Goal: Task Accomplishment & Management: Complete application form

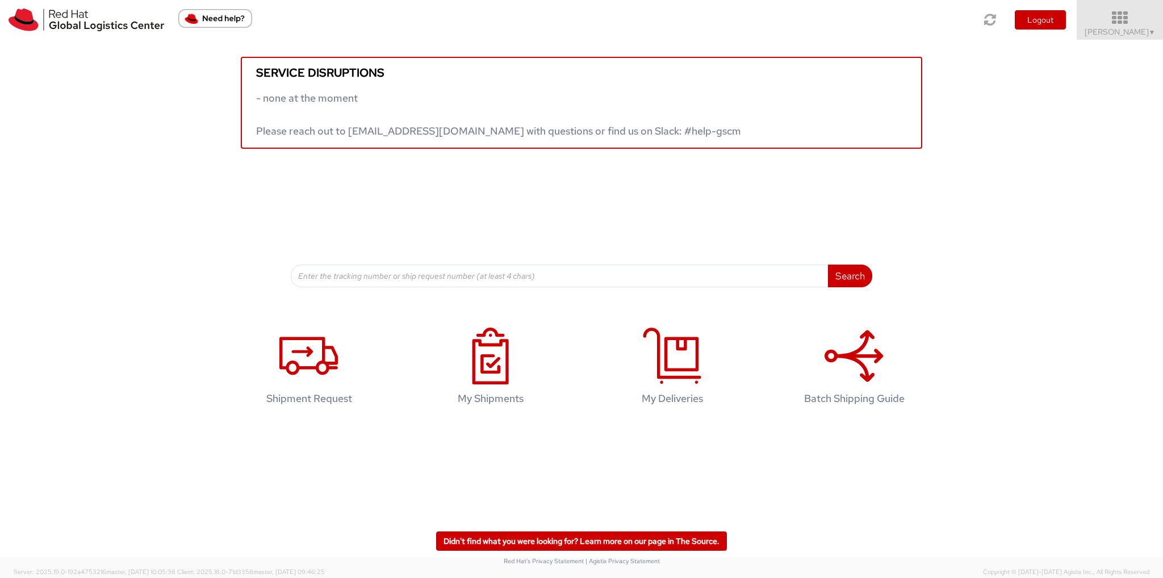
click at [1129, 26] on icon at bounding box center [1119, 18] width 99 height 16
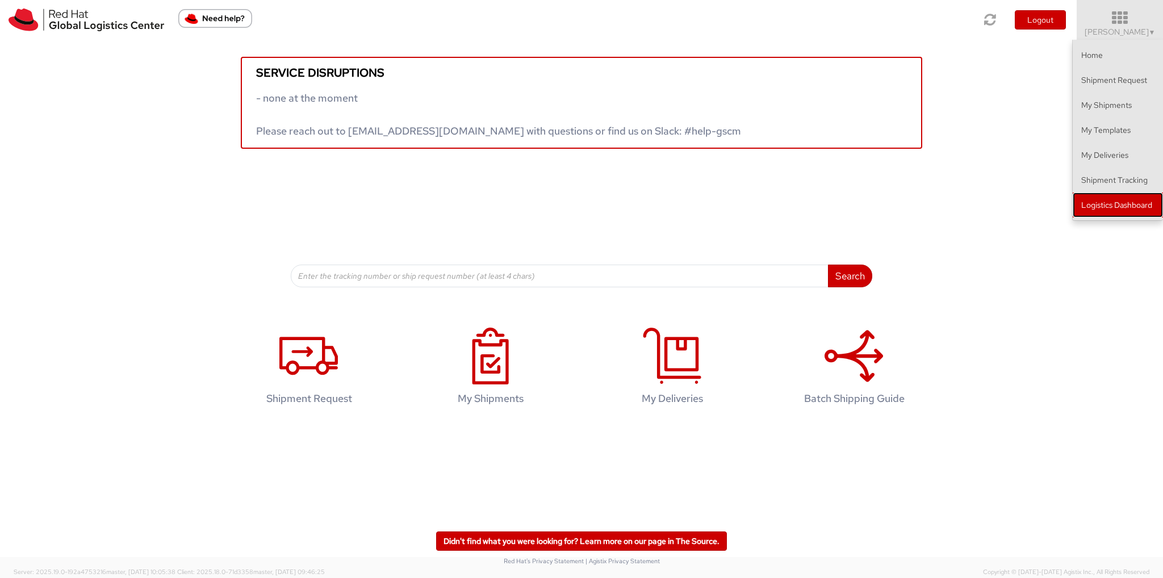
click at [1107, 207] on link "Logistics Dashboard" at bounding box center [1118, 205] width 90 height 25
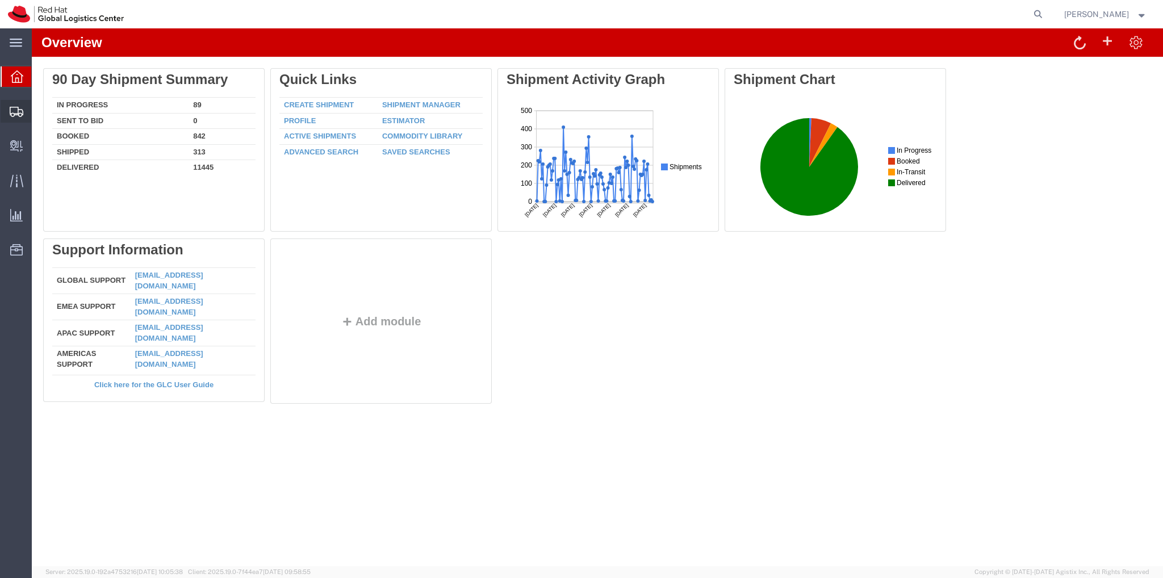
click at [0, 0] on span "Create Shipment" at bounding box center [0, 0] width 0 height 0
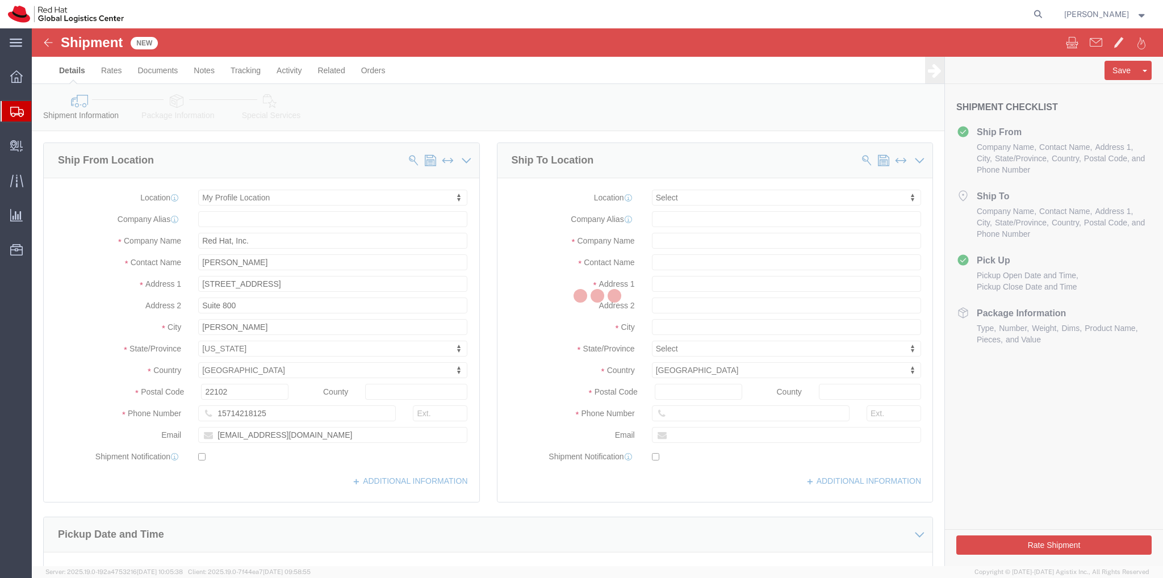
select select
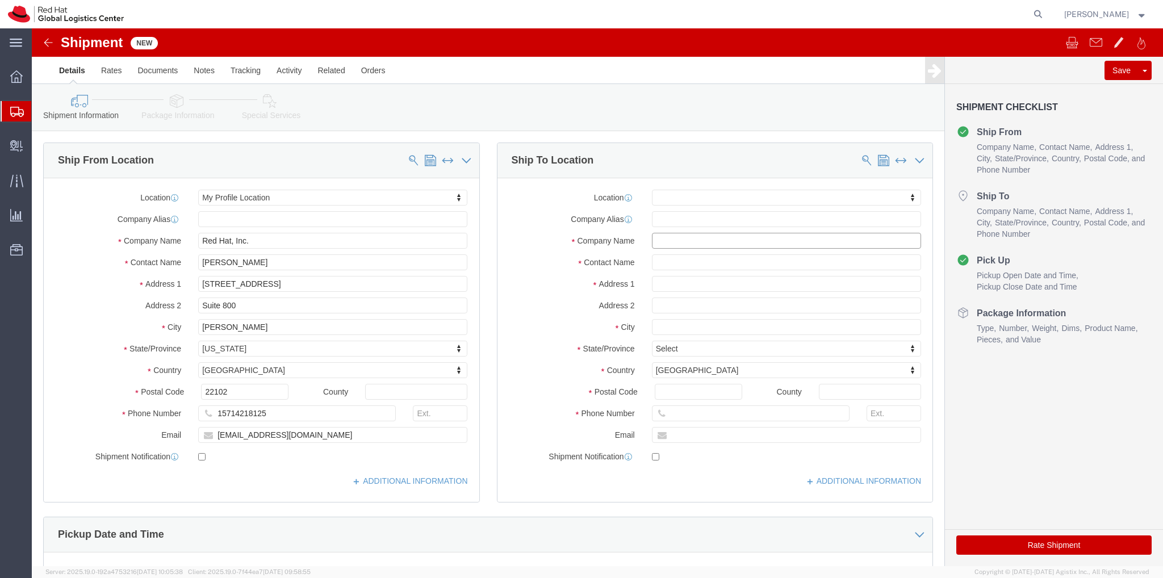
click input "text"
type input "r"
type input "Red Hat"
click input "text"
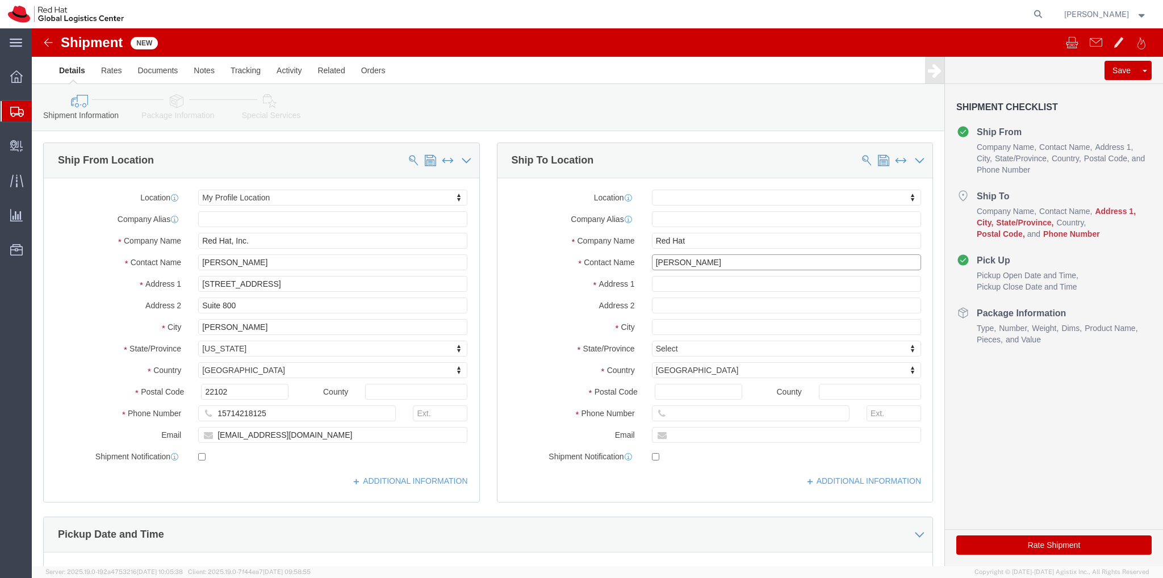
click input "Leo Chavarria"
type input "Leo Chavarr"
click p "- Red Hat - (Leo Chavarria)"
select select
type input "Red Hat"
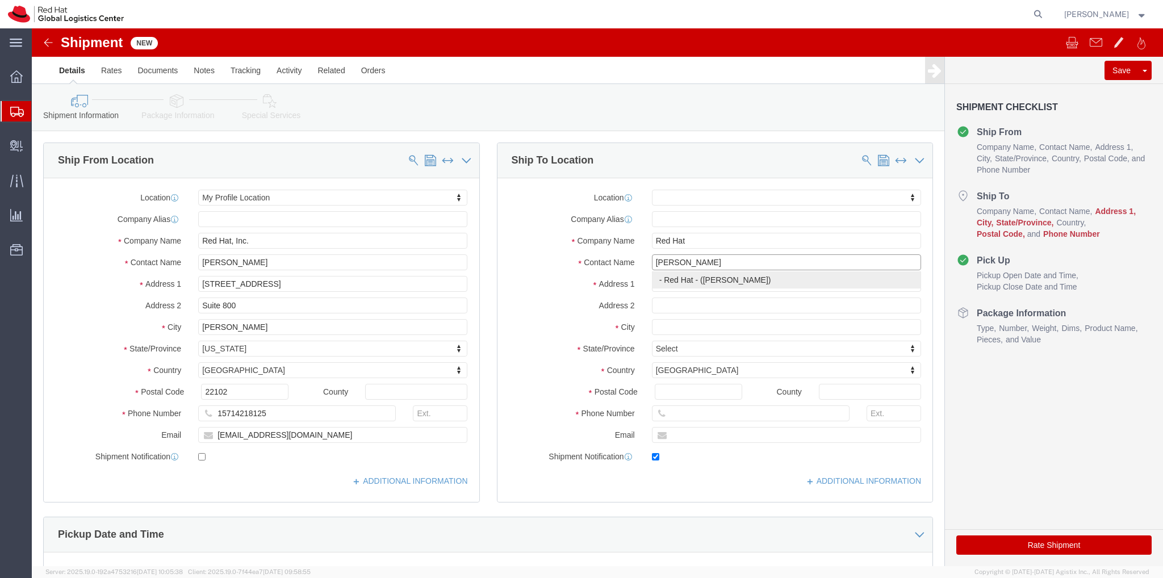
select select
type input "lchavarr@redhat.com"
checkbox input "true"
type input "Leo Chavarria"
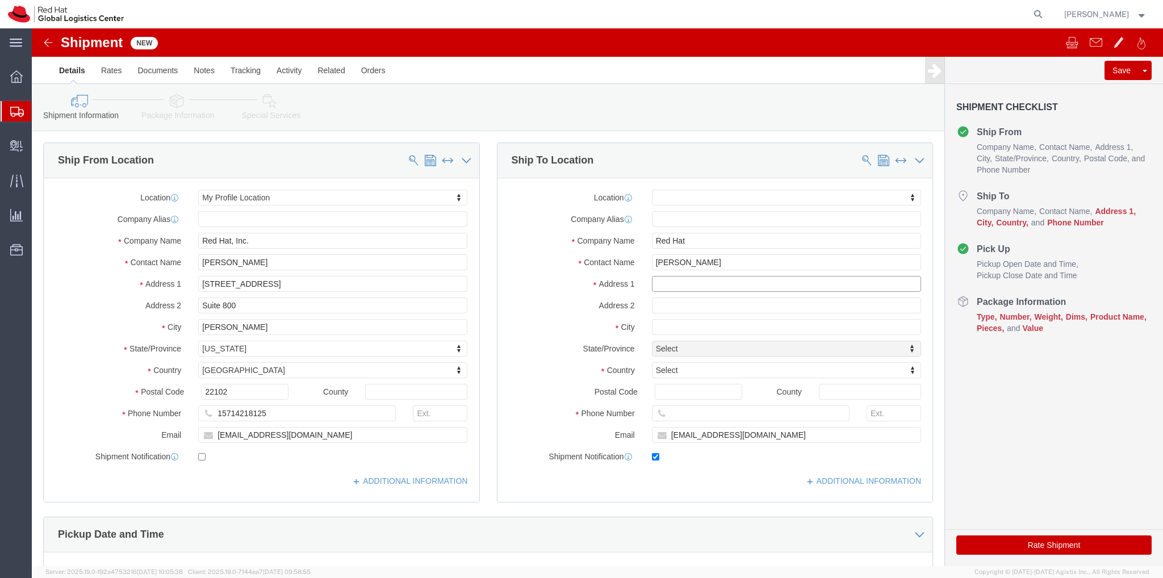
click input "text"
type input "7005 River Road"
select select
click input "text"
type input "Fredericksburg"
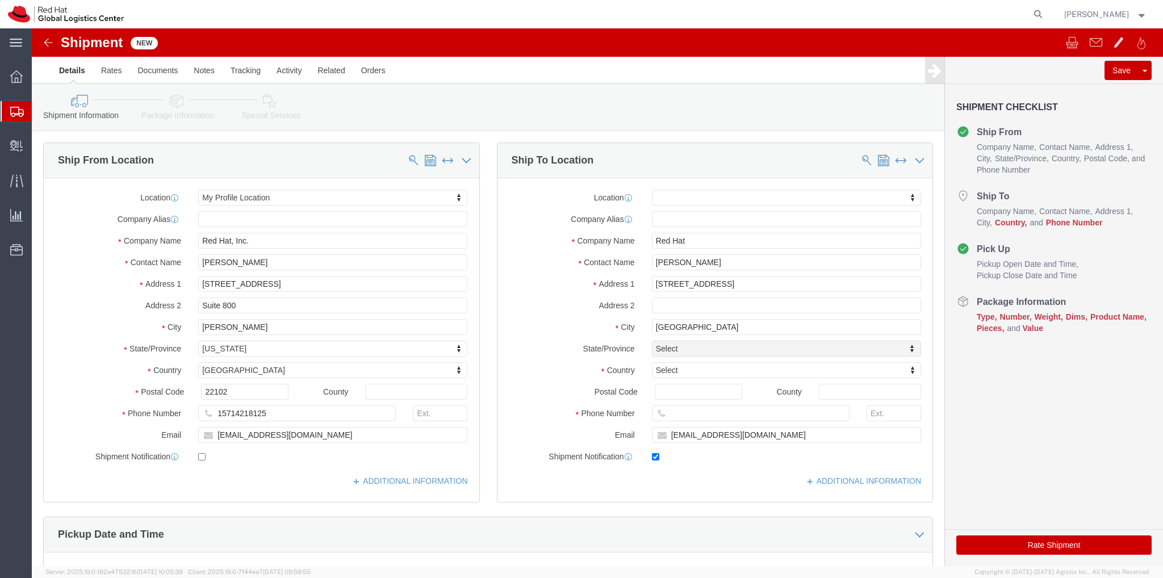
select select
type input "Un"
drag, startPoint x: 669, startPoint y: 306, endPoint x: 677, endPoint y: 346, distance: 41.8
select select
select select "US"
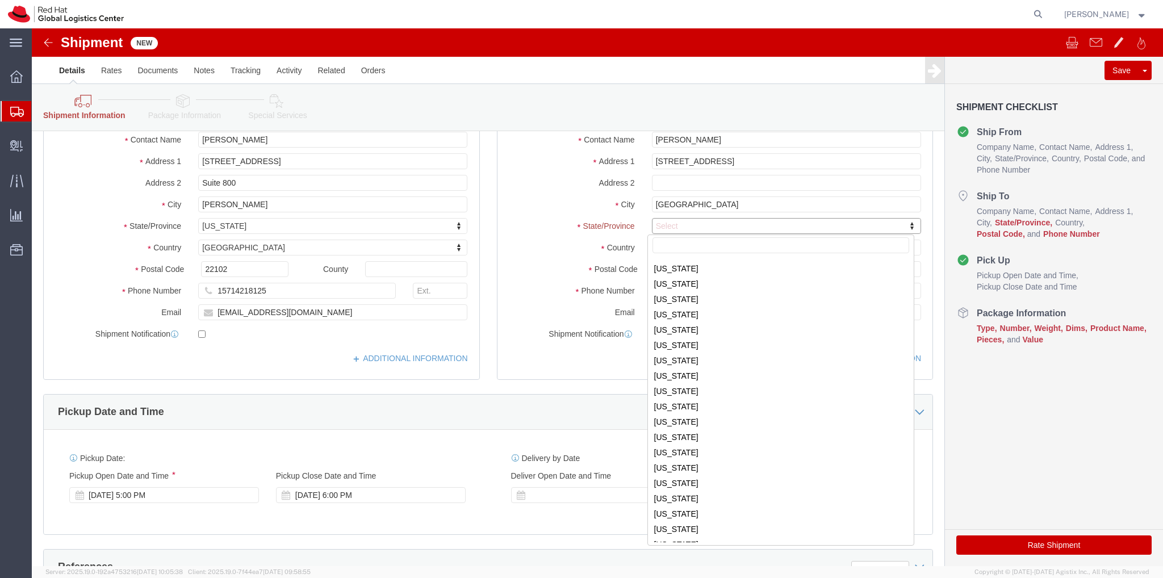
scroll to position [590, 0]
select select
select select "VA"
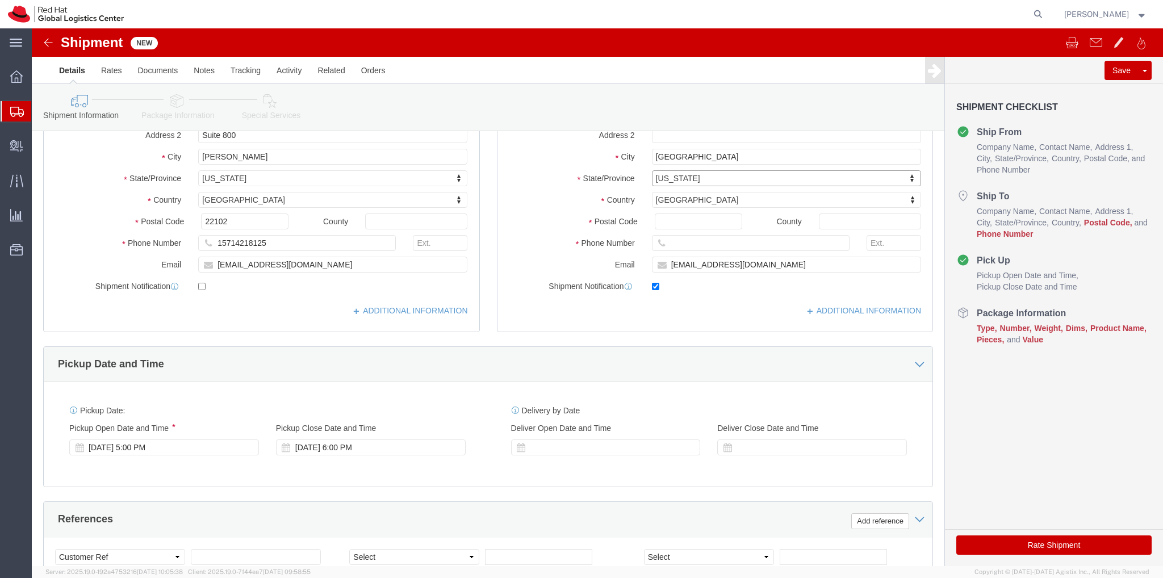
scroll to position [123, 0]
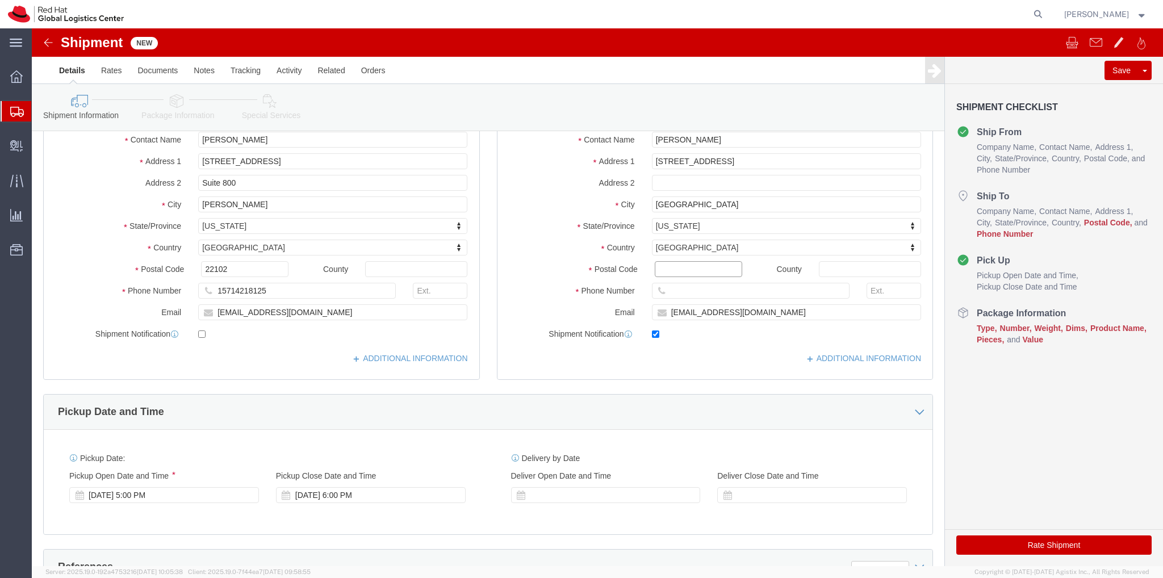
click input "Postal Code"
type input "22407"
select select
click input "text"
paste input "301-252-5594"
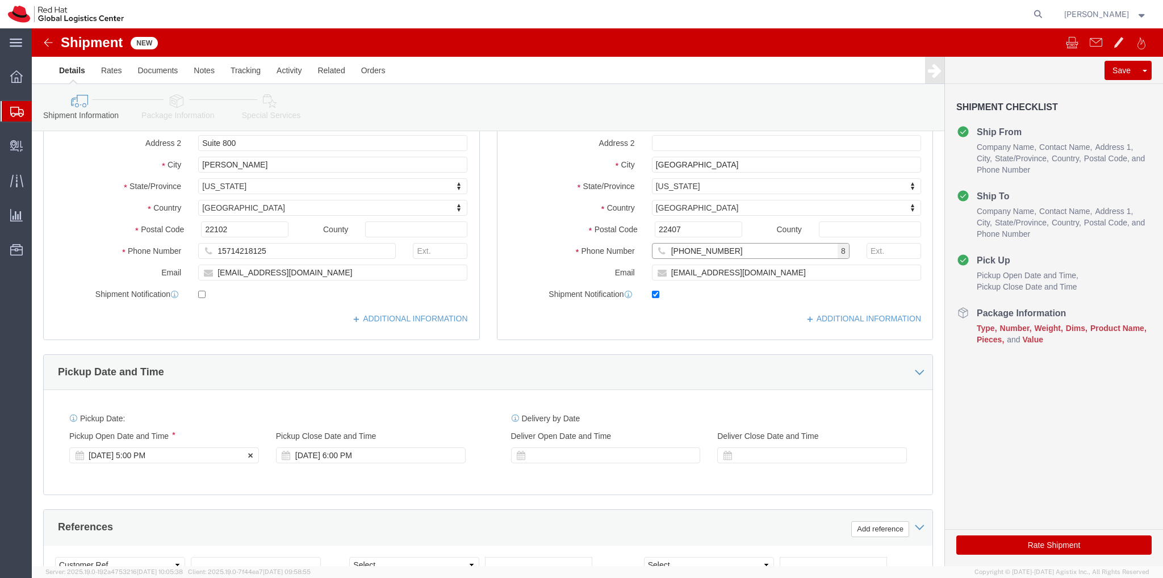
scroll to position [179, 0]
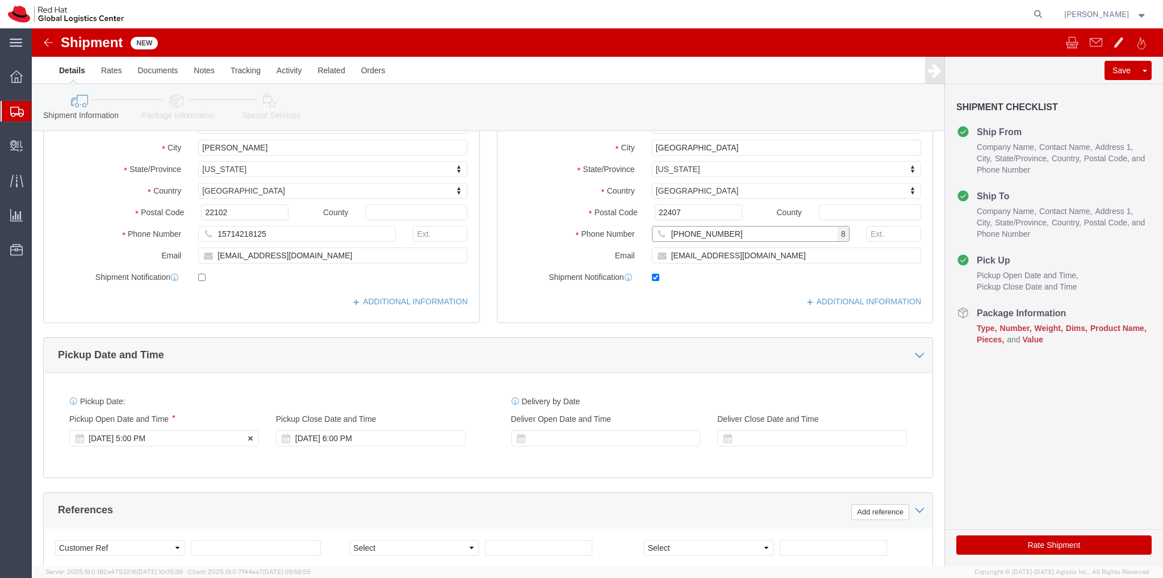
type input "301-252-5594"
click div "Sep 15 2025 5:00 PM"
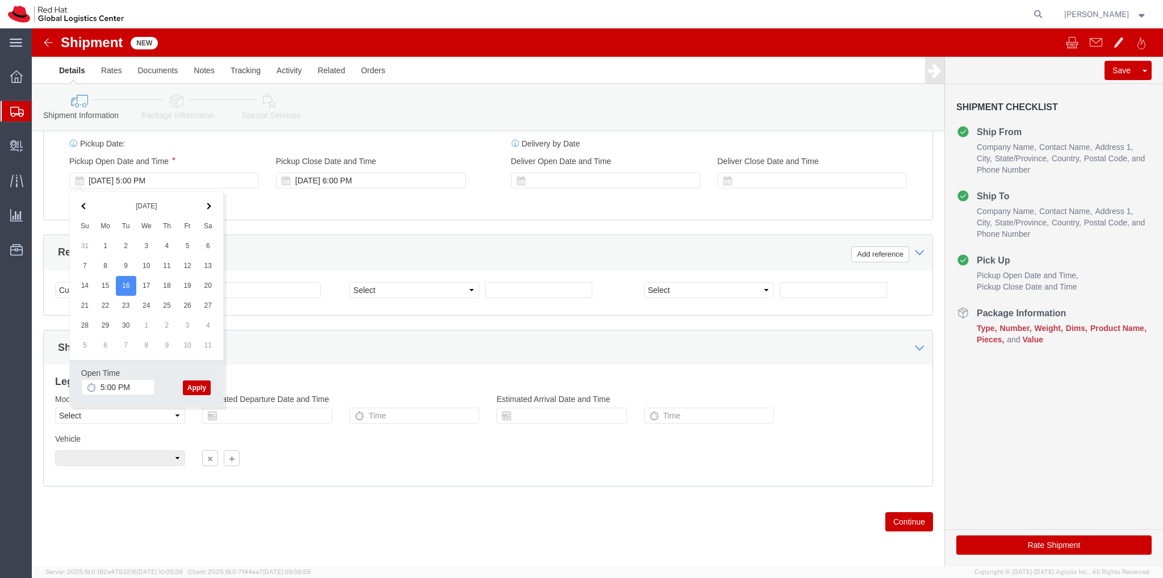
drag, startPoint x: 92, startPoint y: 254, endPoint x: 98, endPoint y: 267, distance: 14.5
click input "5:00 PM"
type input "2:00 PM"
click button "Apply"
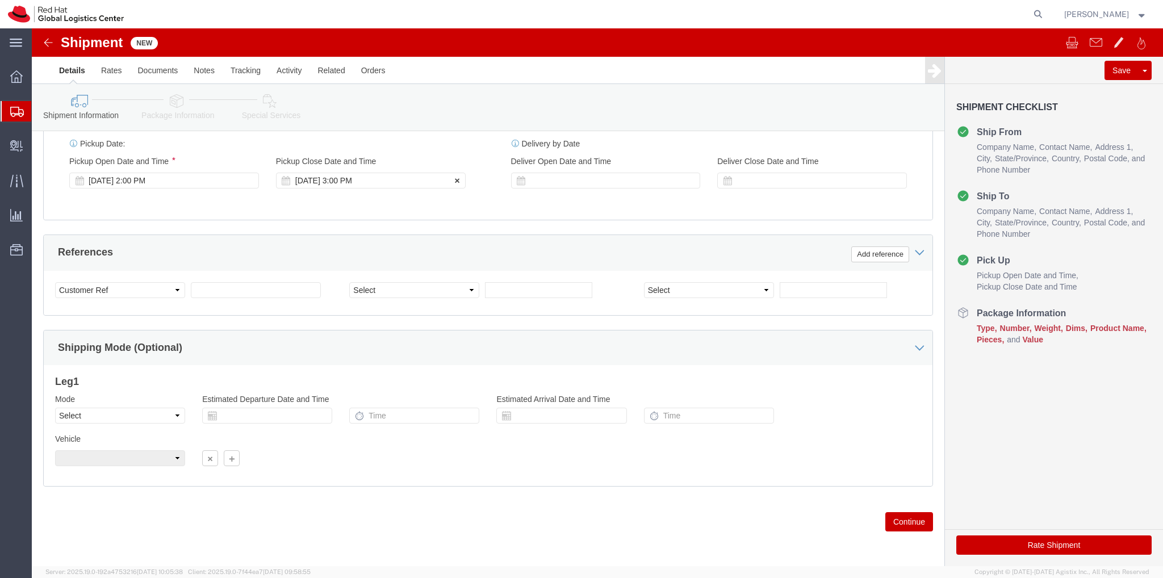
click div "Sep 16 2025 3:00 PM"
type input "4:00 PM"
click button "Apply"
click div
click input "5:00 PM"
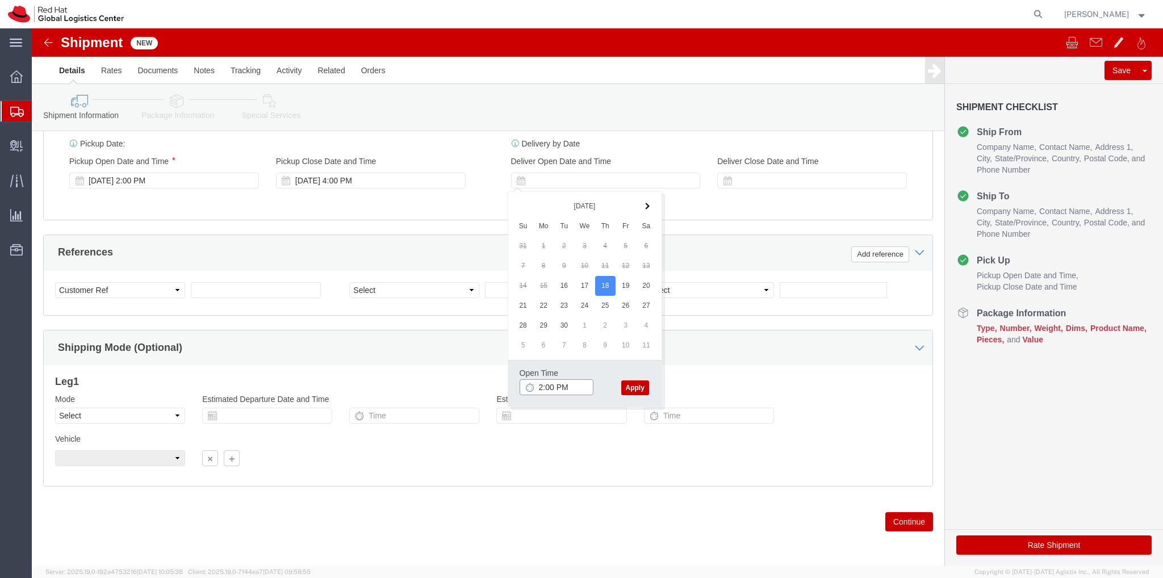
type input "2:00 PM"
click button "Apply"
click div
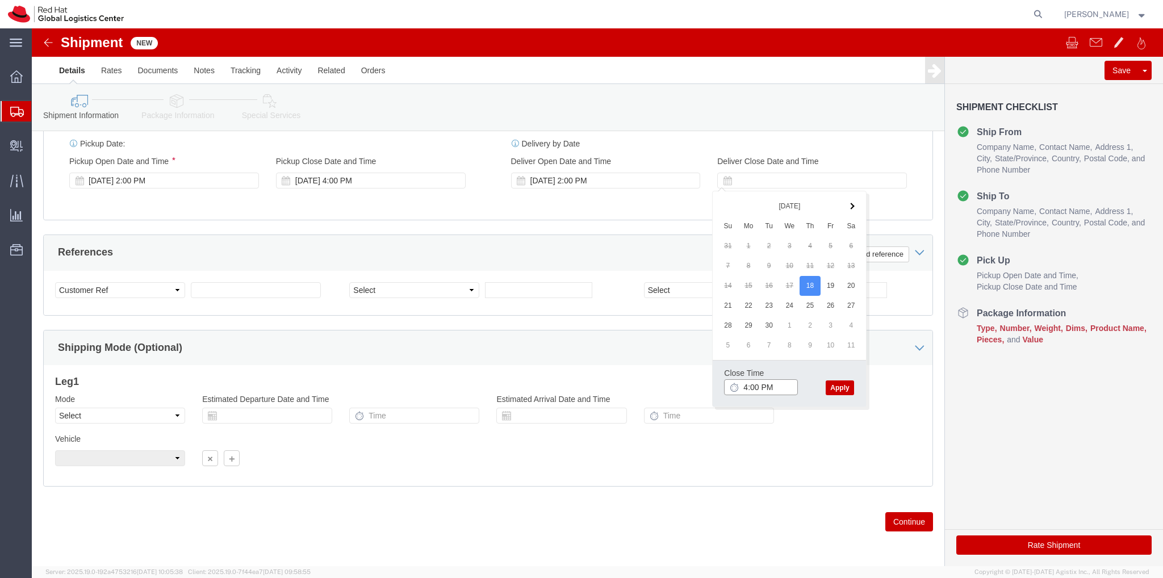
type input "4:00 PM"
drag, startPoint x: 808, startPoint y: 357, endPoint x: 794, endPoint y: 367, distance: 16.9
click button "Apply"
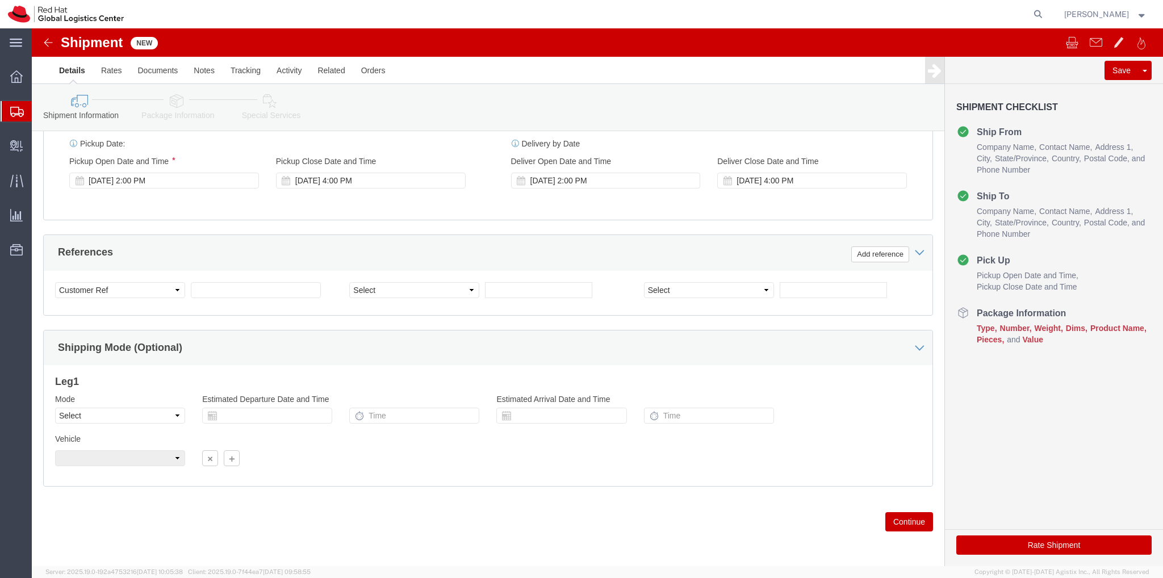
click button "Continue"
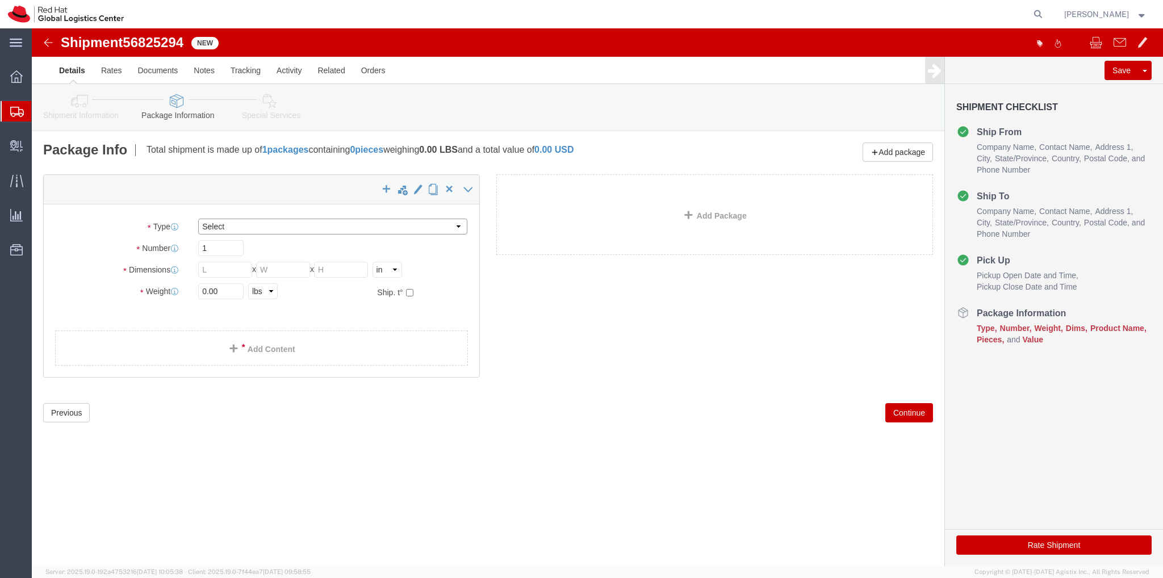
click select "Select Case(s) Crate(s) Envelope Large Box Medium Box PAK Skid(s) Small Box Sma…"
select select "YRPK"
click select "Select Case(s) Crate(s) Envelope Large Box Medium Box PAK Skid(s) Small Box Sma…"
click input "text"
type input "7"
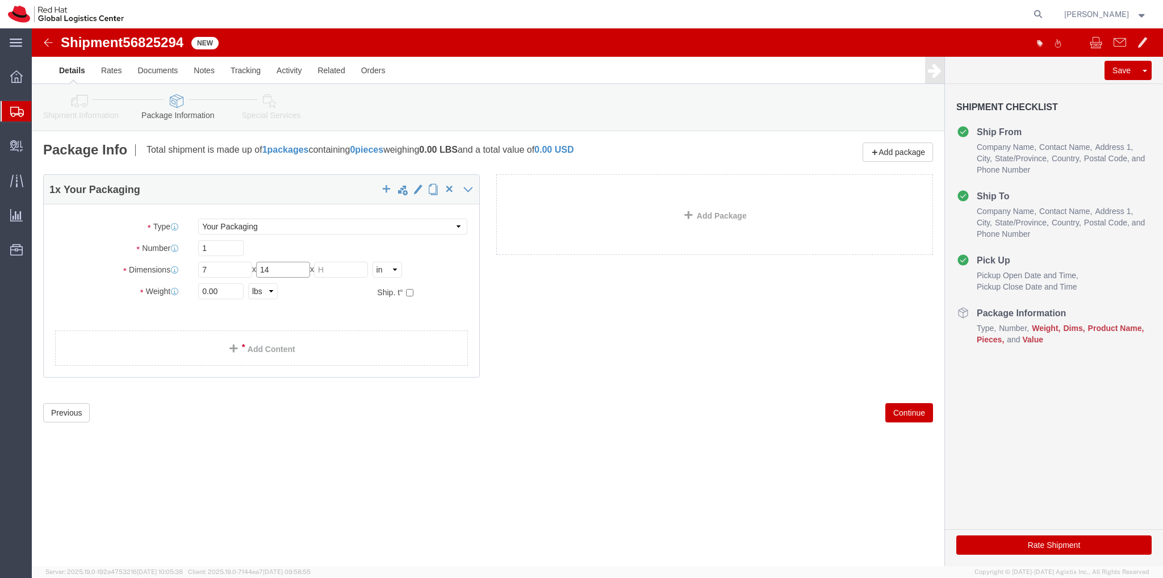
type input "14"
type input "10"
drag, startPoint x: 198, startPoint y: 261, endPoint x: 145, endPoint y: 261, distance: 52.2
click div "Weight 0.00 Select kgs lbs Ship. t°"
type input "6.00"
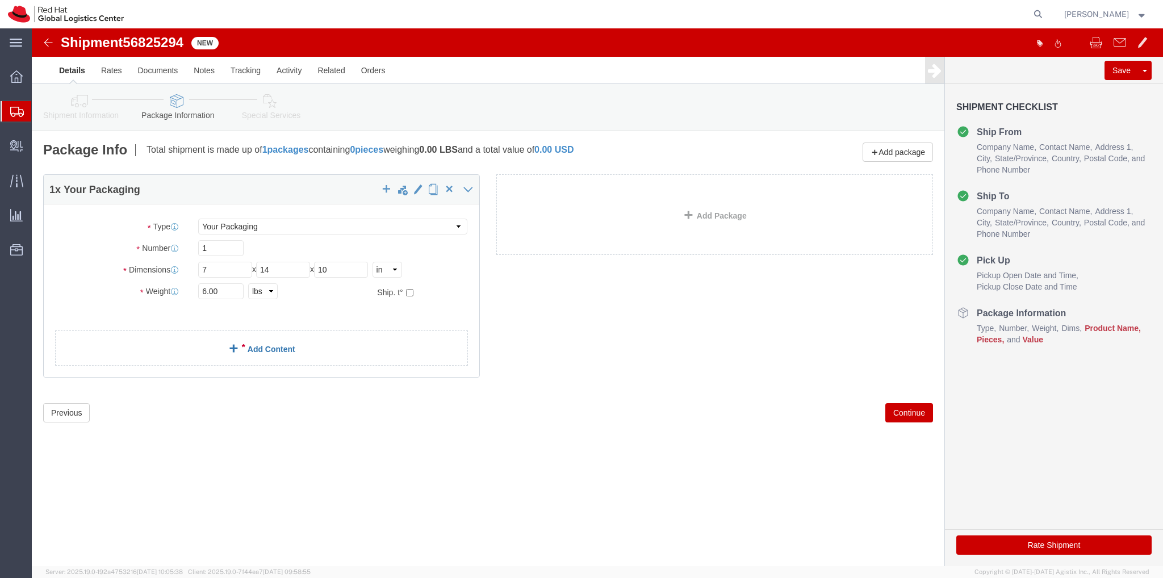
click link "Add Content"
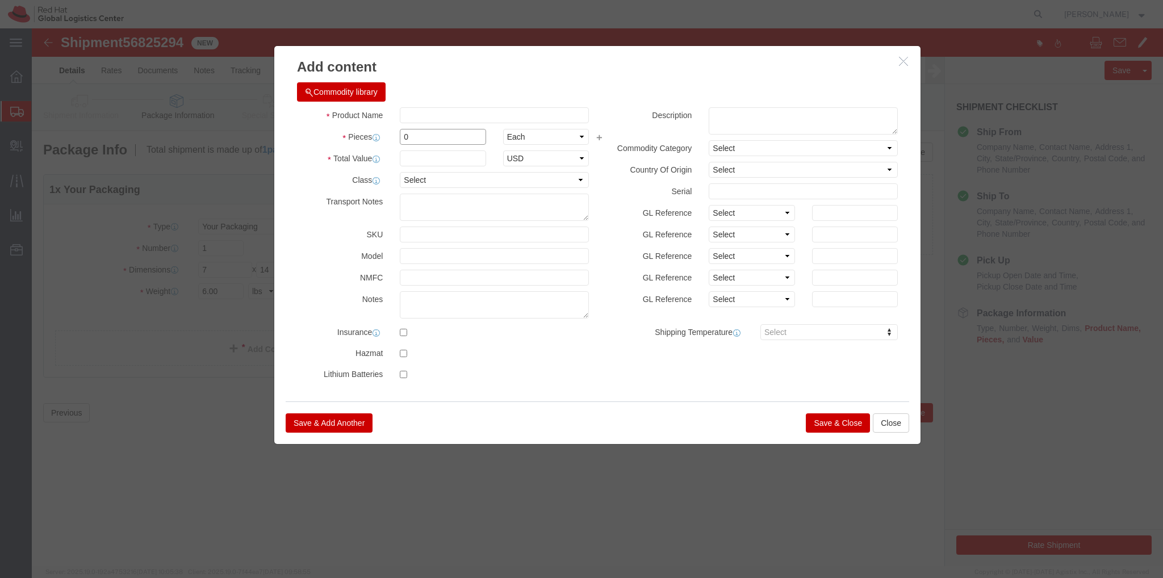
click input "0"
type input "1"
click input "text"
type input "100.00"
click input "text"
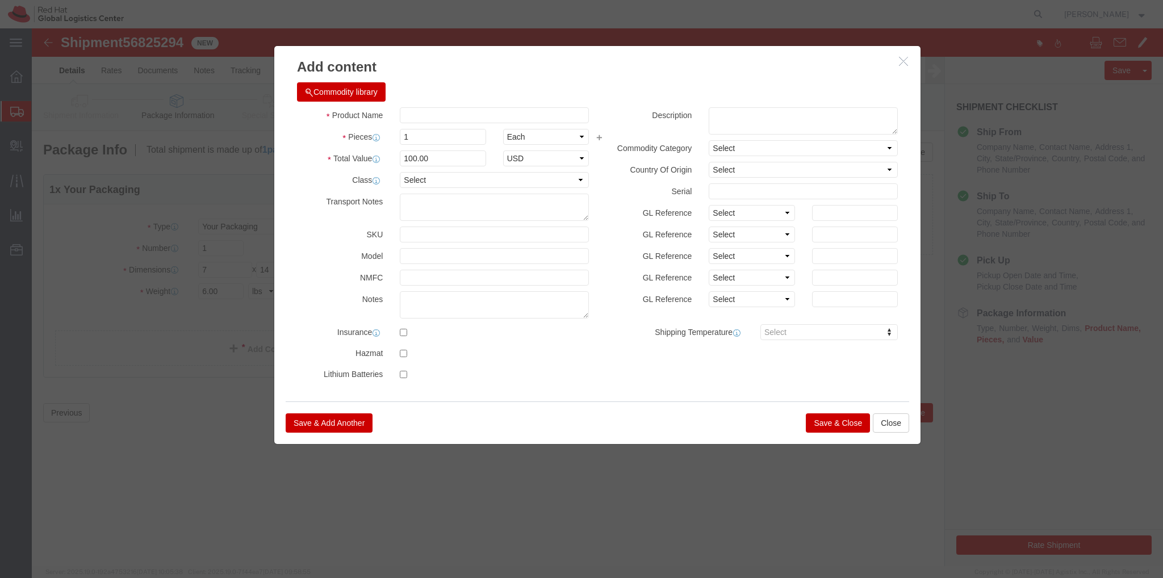
click button "Commodity library"
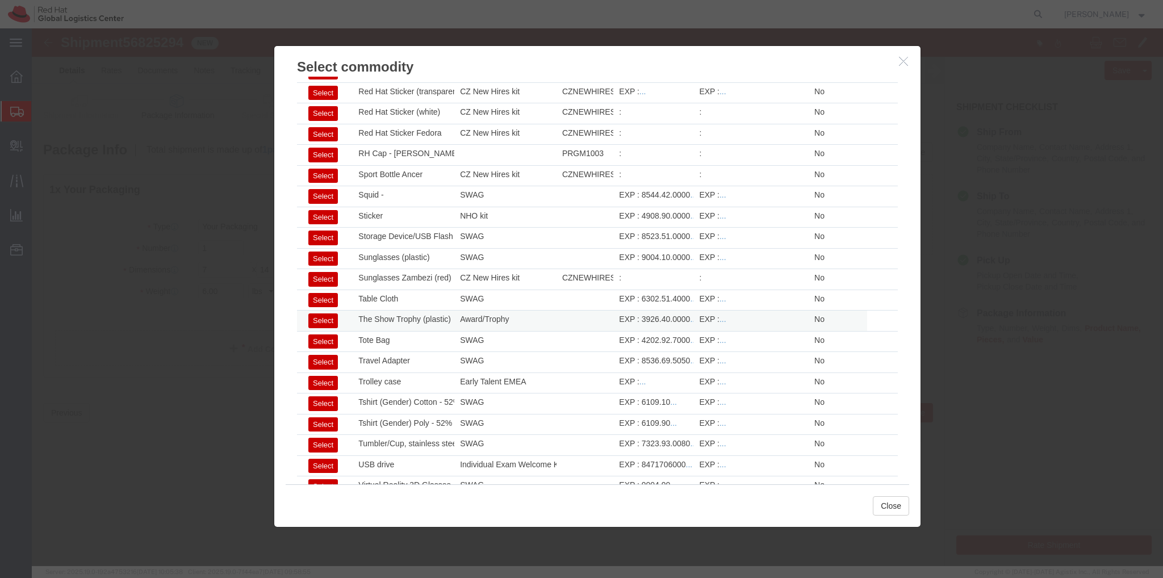
scroll to position [1590, 0]
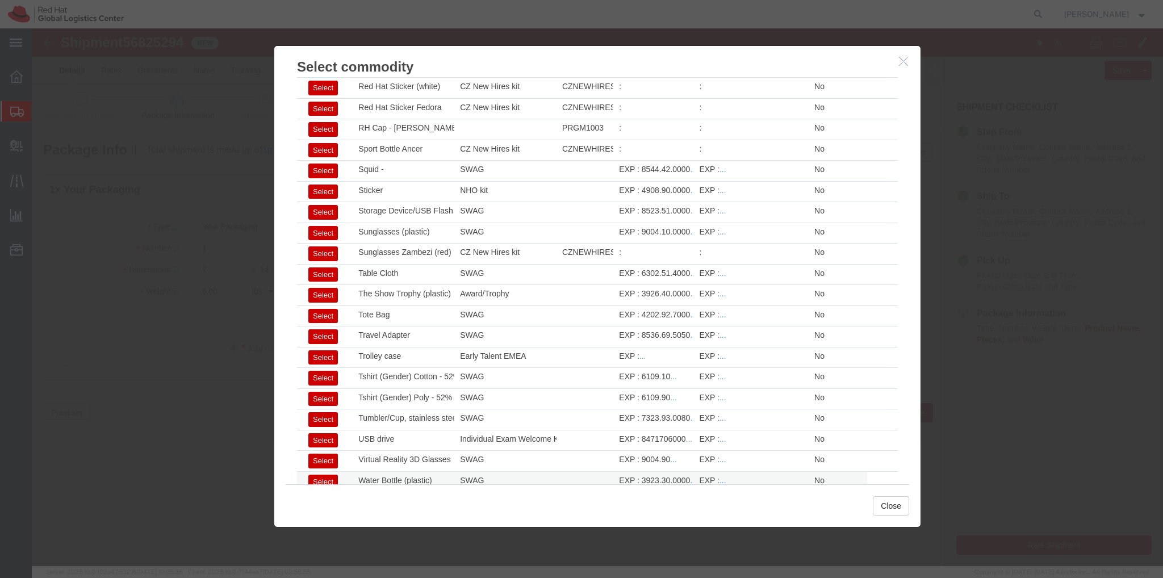
click button "Select"
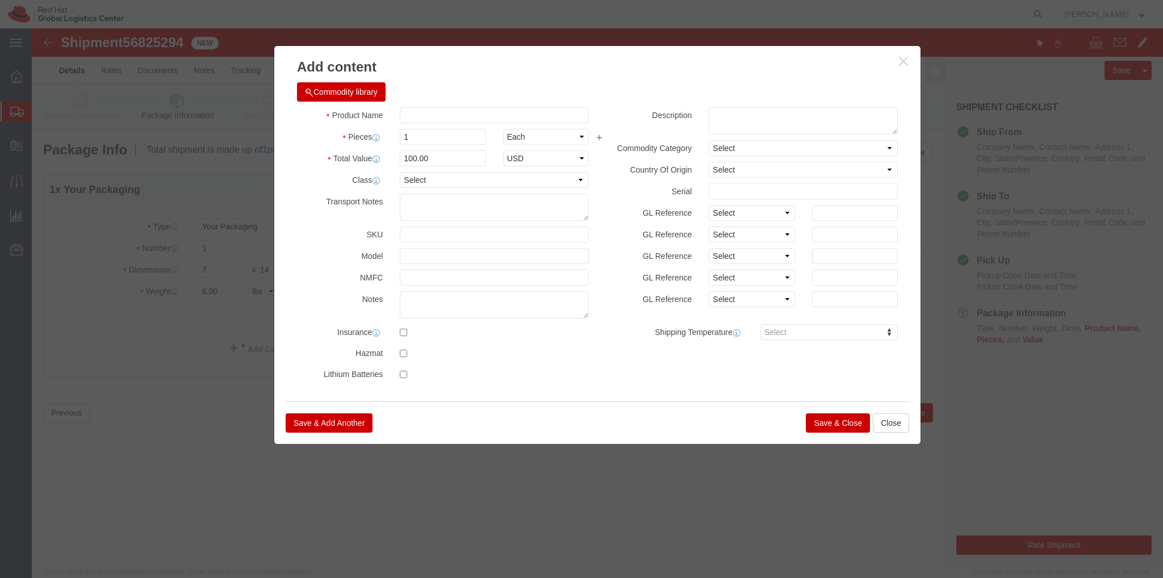
select select "CN"
type input "Water Bottle (plastic)"
type textarea "- Red Hat branded"
click input "text"
type input "6"
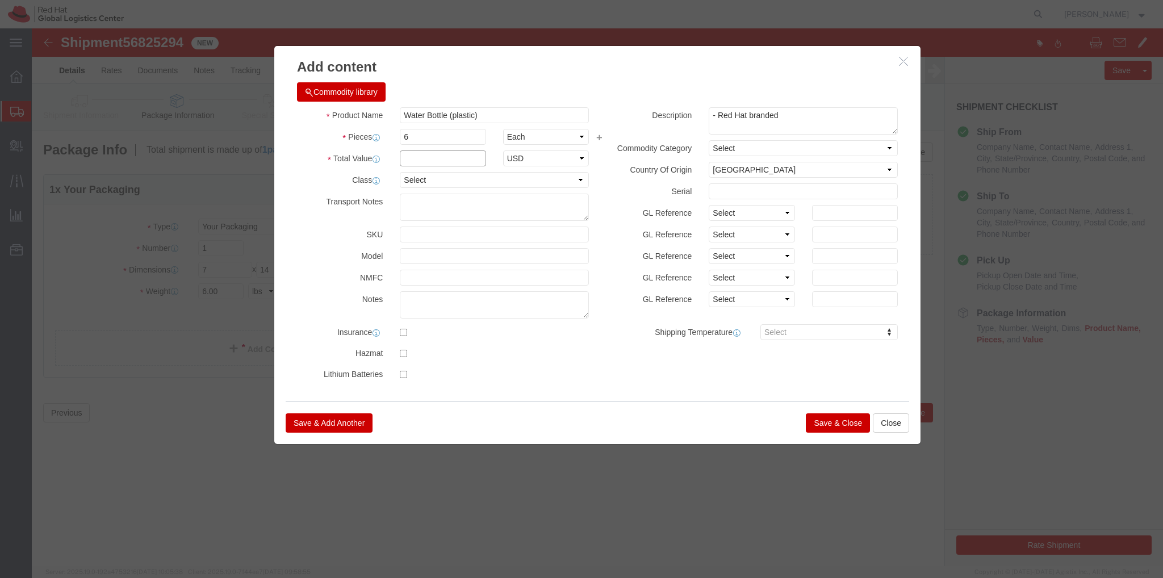
click input "text"
type input "1"
type input "150.00"
click button "Save & Close"
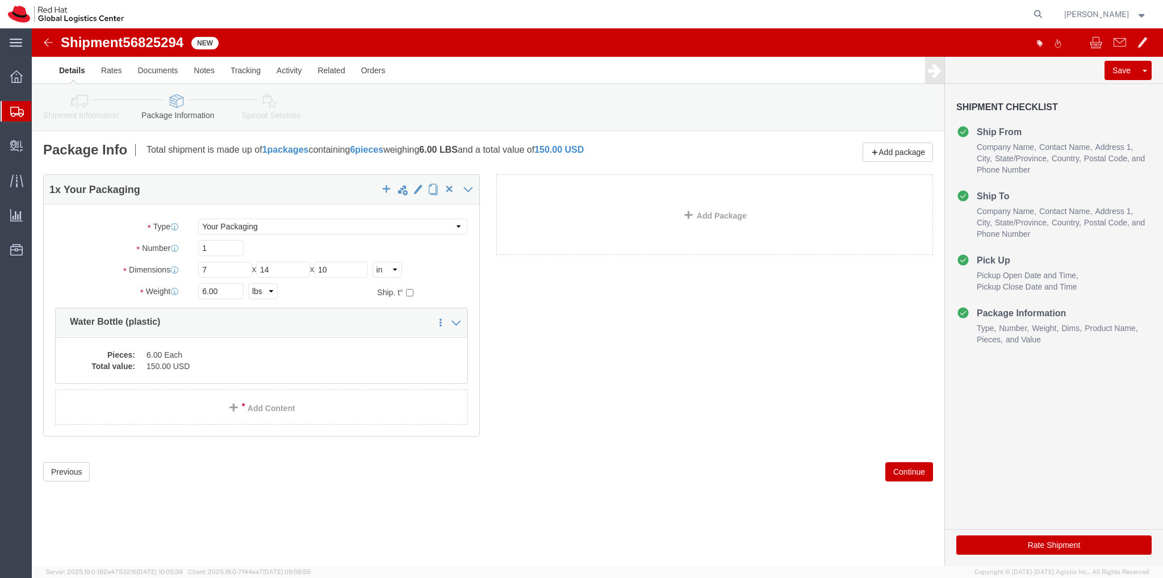
click button "Continue"
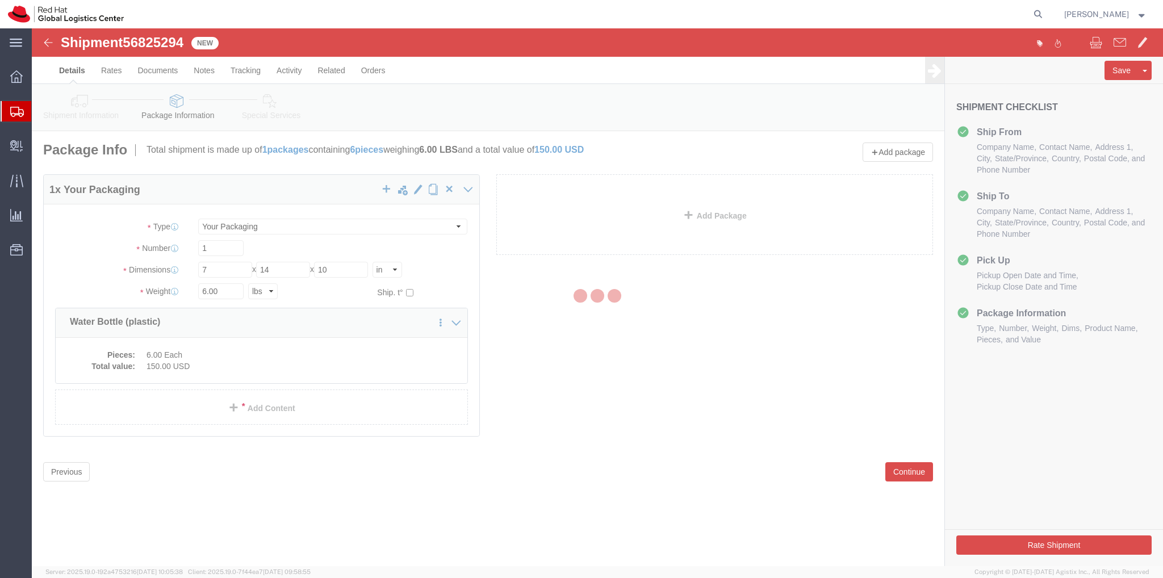
select select
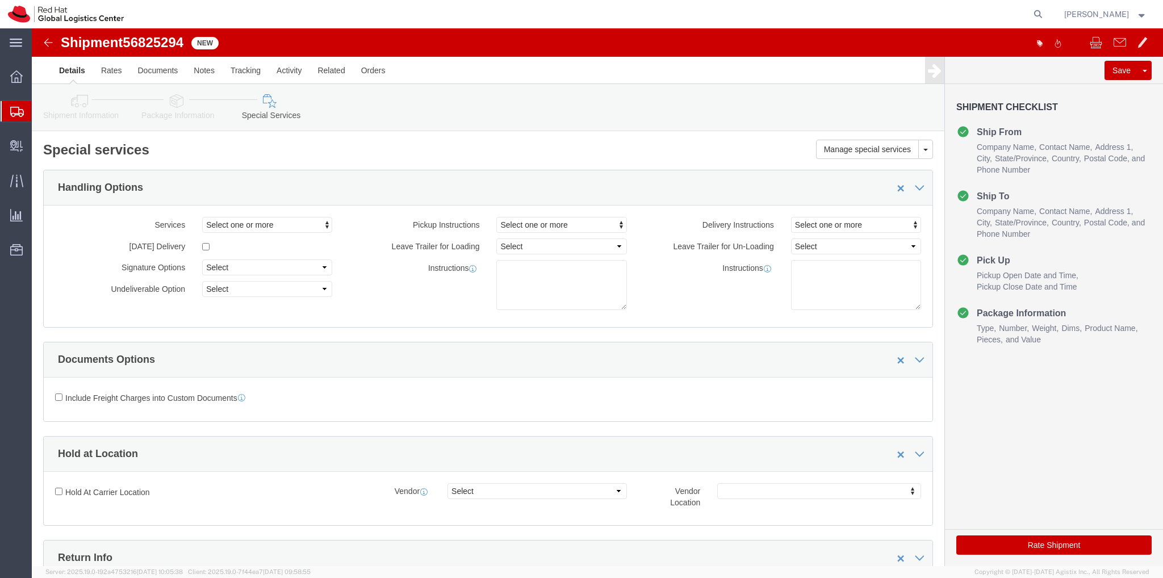
select select "COSTCENTER"
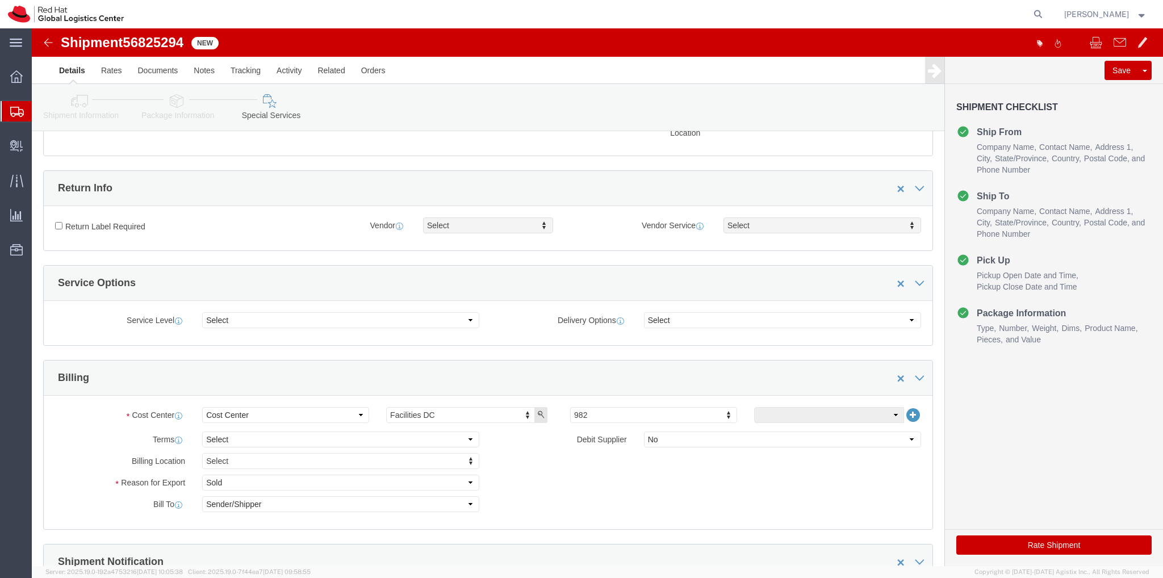
scroll to position [398, 0]
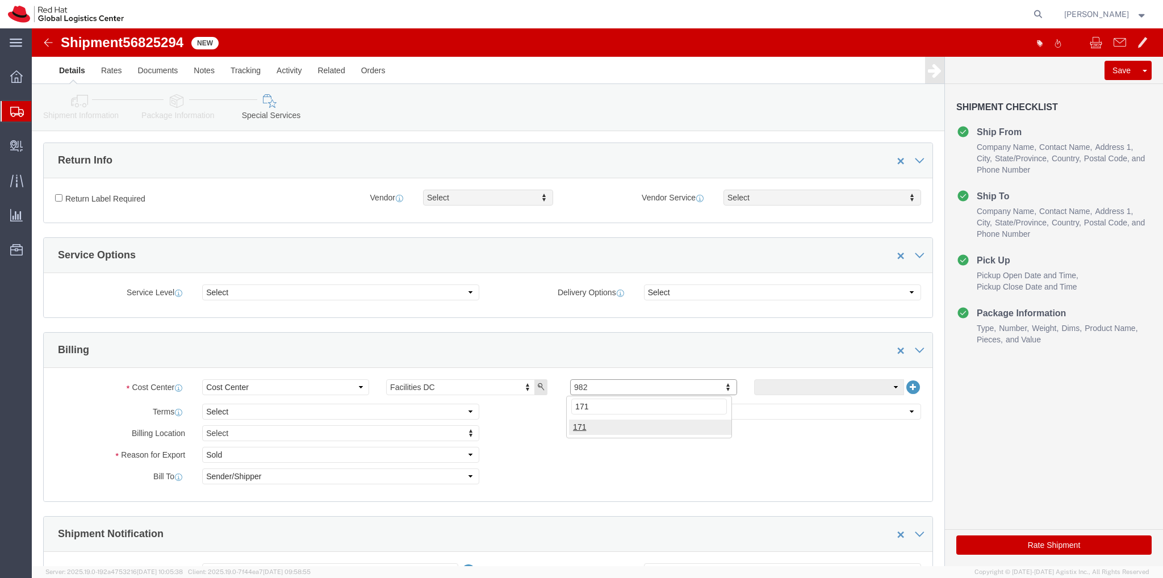
type input "171"
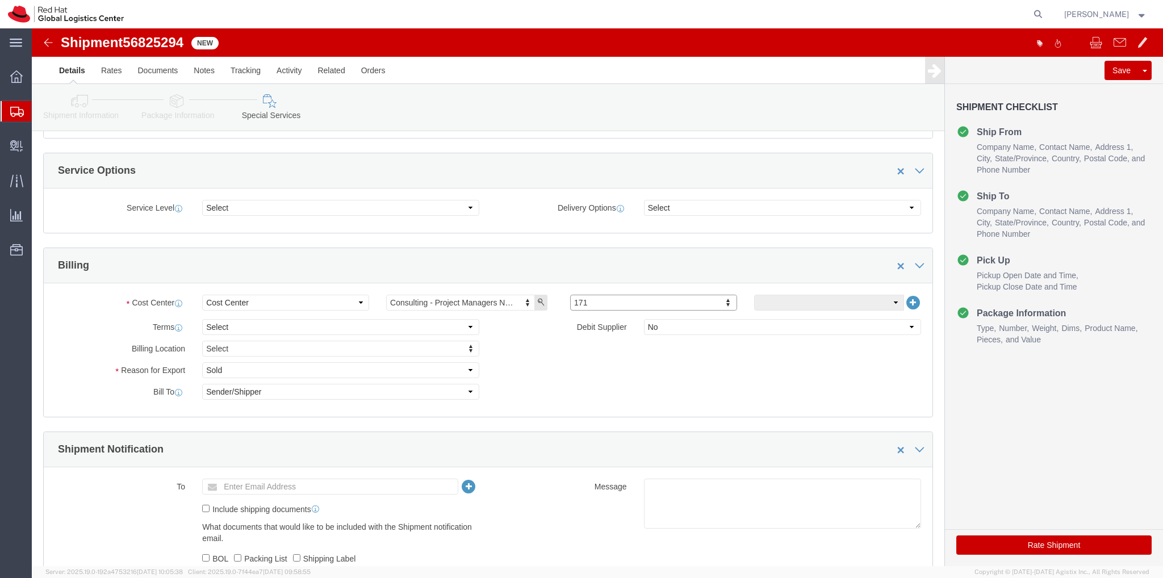
scroll to position [568, 0]
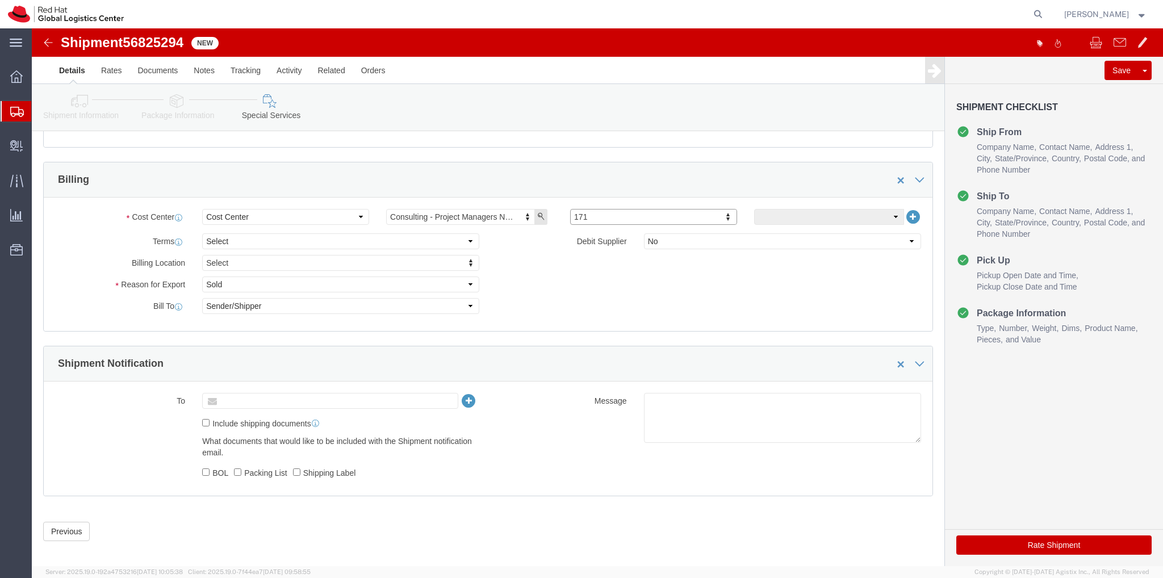
click input "text"
type input "acooper"
type input "acooper@redhat.com"
click input "Include shipping documents"
checkbox input "true"
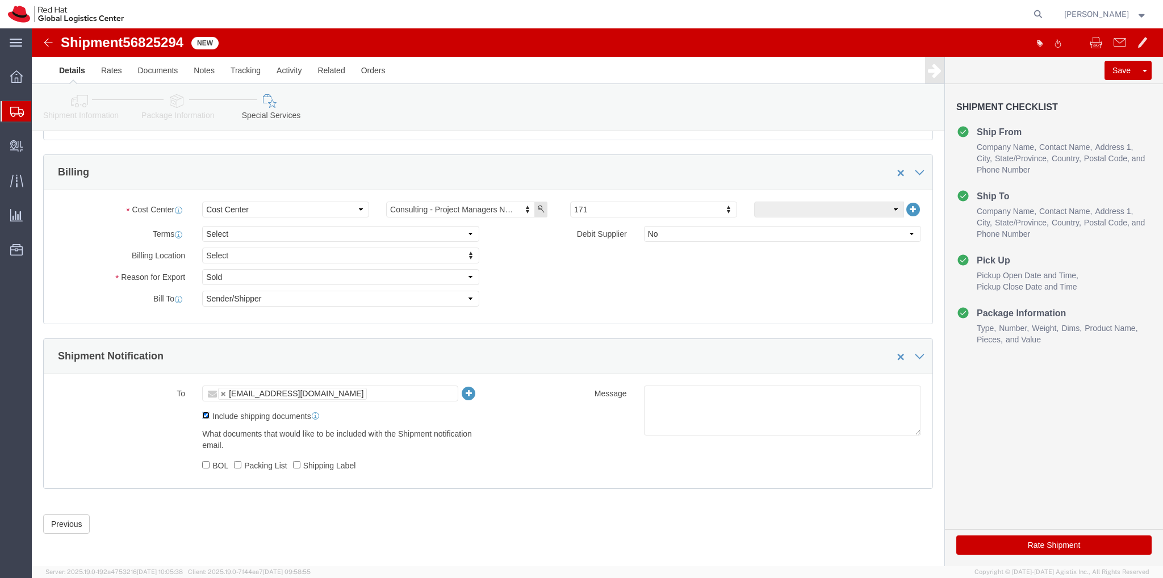
scroll to position [578, 0]
click button "Rate Shipment"
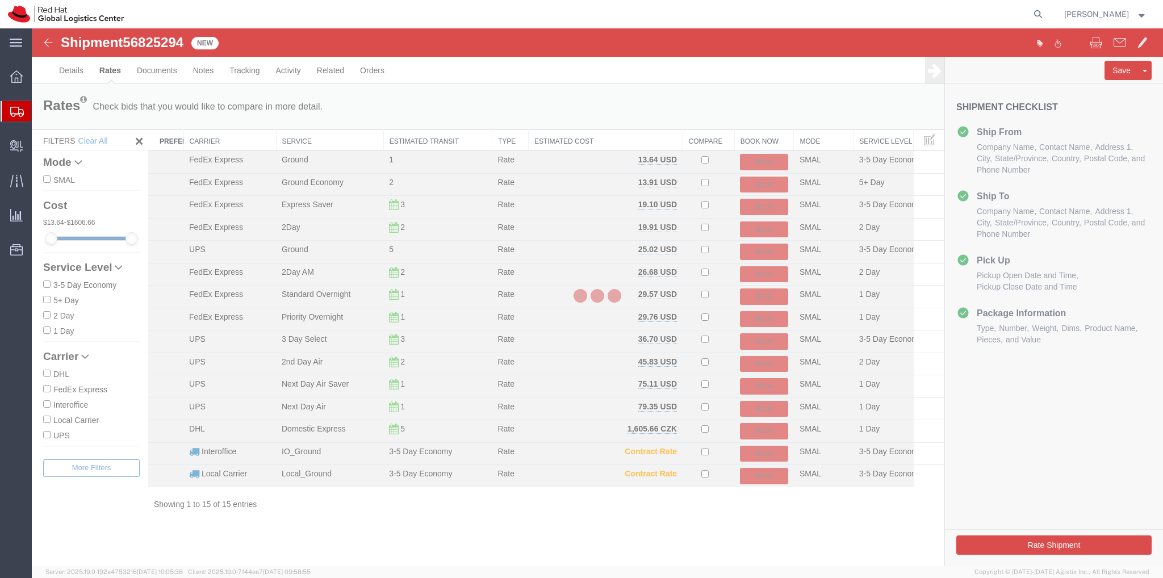
scroll to position [0, 0]
